Goal: Find specific page/section: Find specific page/section

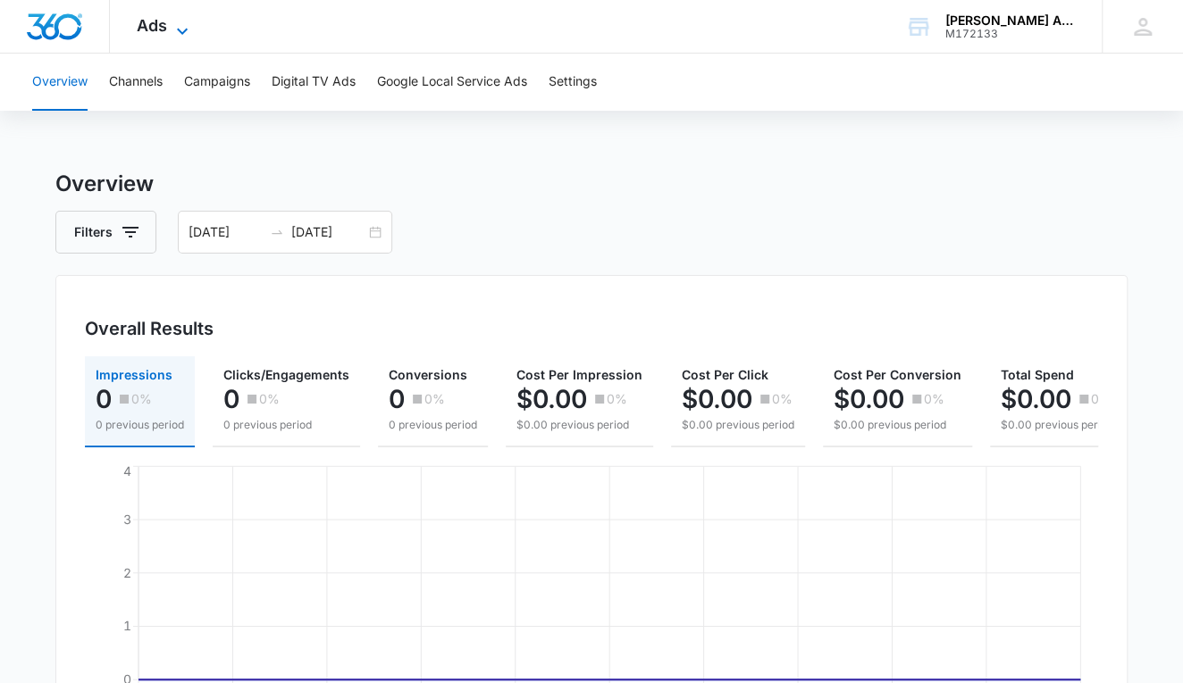
click at [181, 23] on icon at bounding box center [182, 31] width 21 height 21
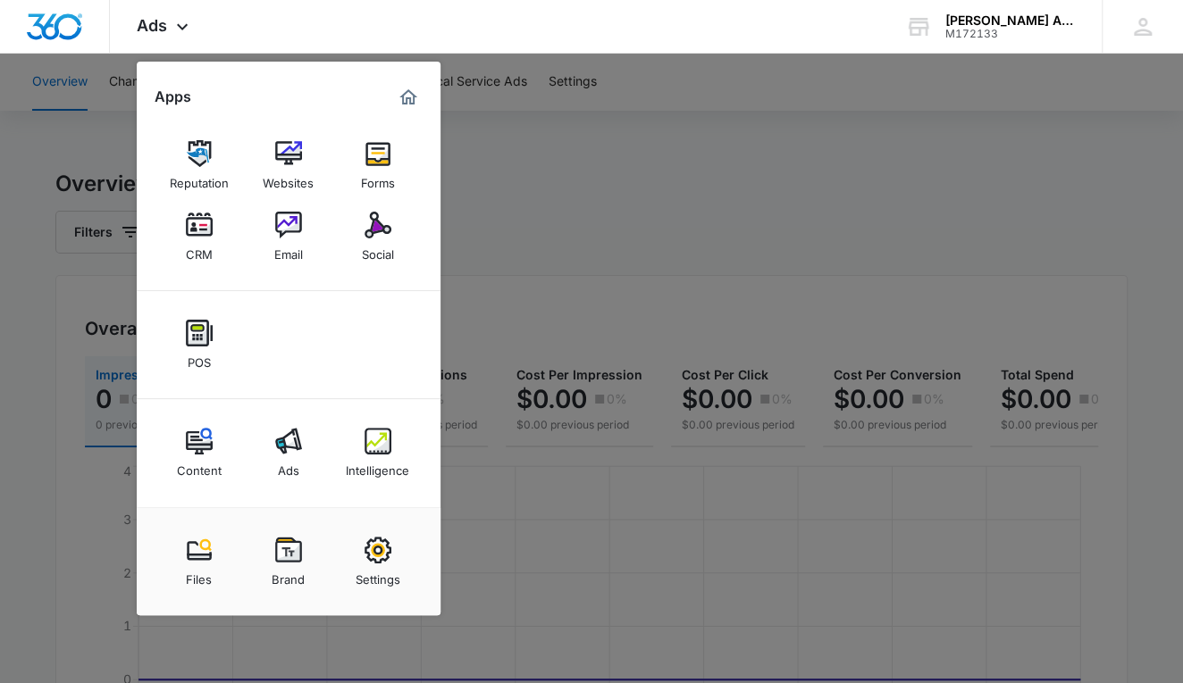
click at [198, 223] on img at bounding box center [199, 225] width 27 height 27
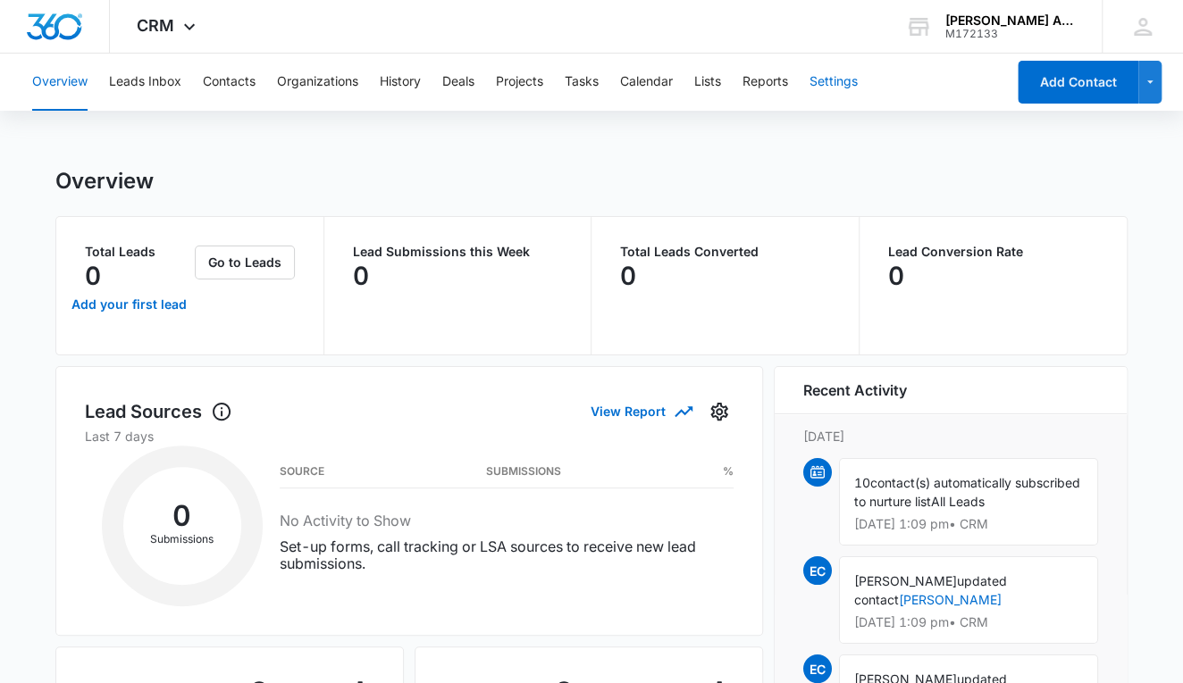
click at [833, 82] on button "Settings" at bounding box center [833, 82] width 48 height 57
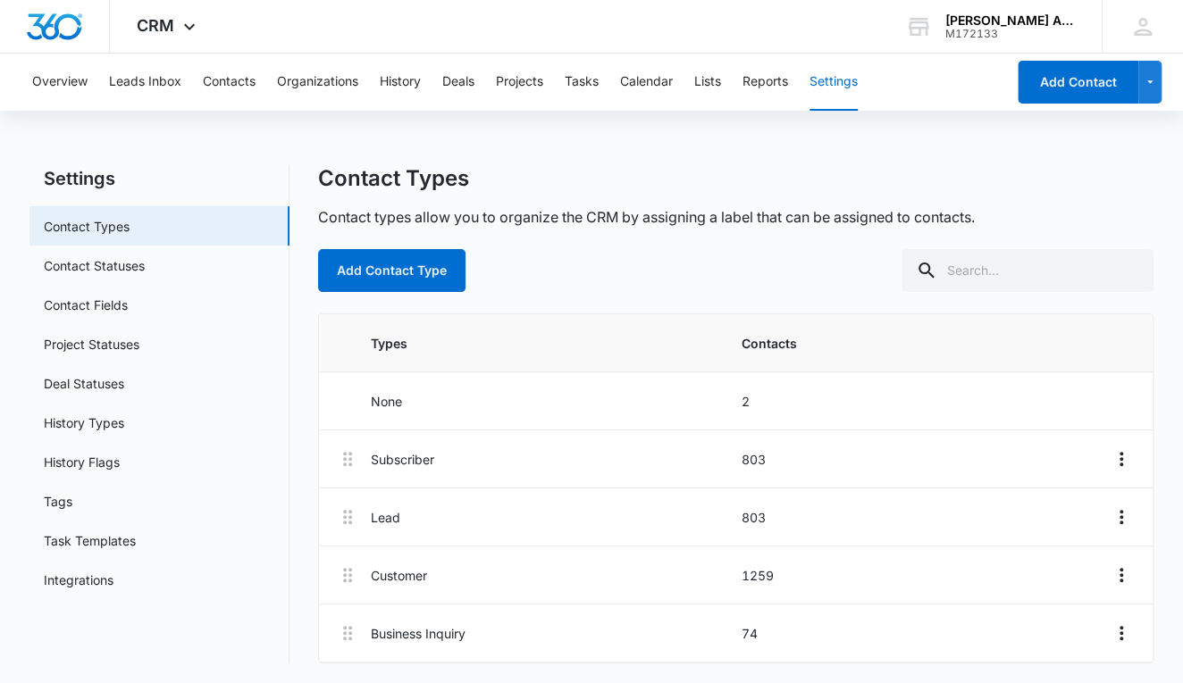
scroll to position [4, 0]
click at [235, 79] on button "Contacts" at bounding box center [229, 82] width 53 height 57
